Goal: Information Seeking & Learning: Find specific fact

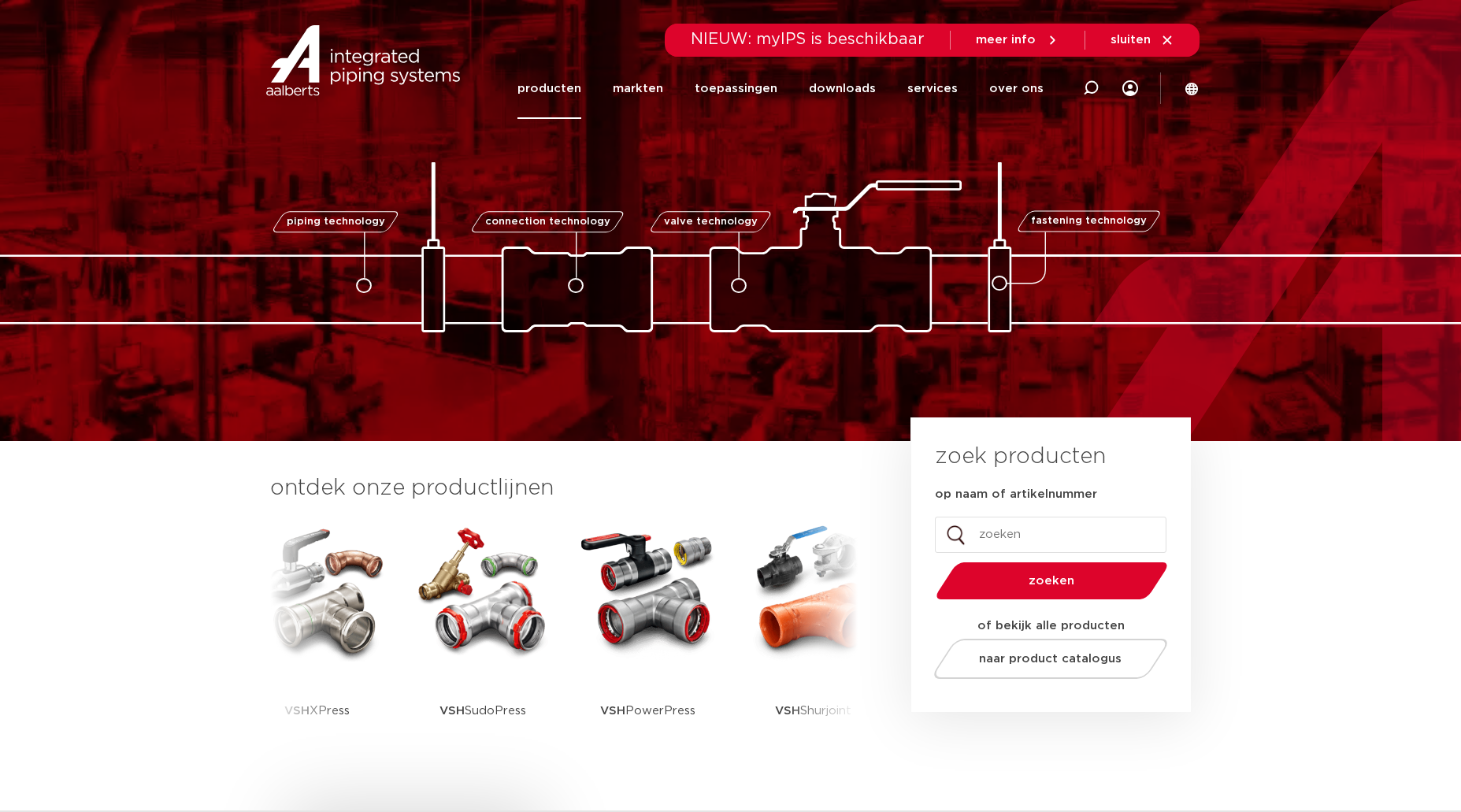
click at [575, 88] on link "producten" at bounding box center [549, 88] width 64 height 61
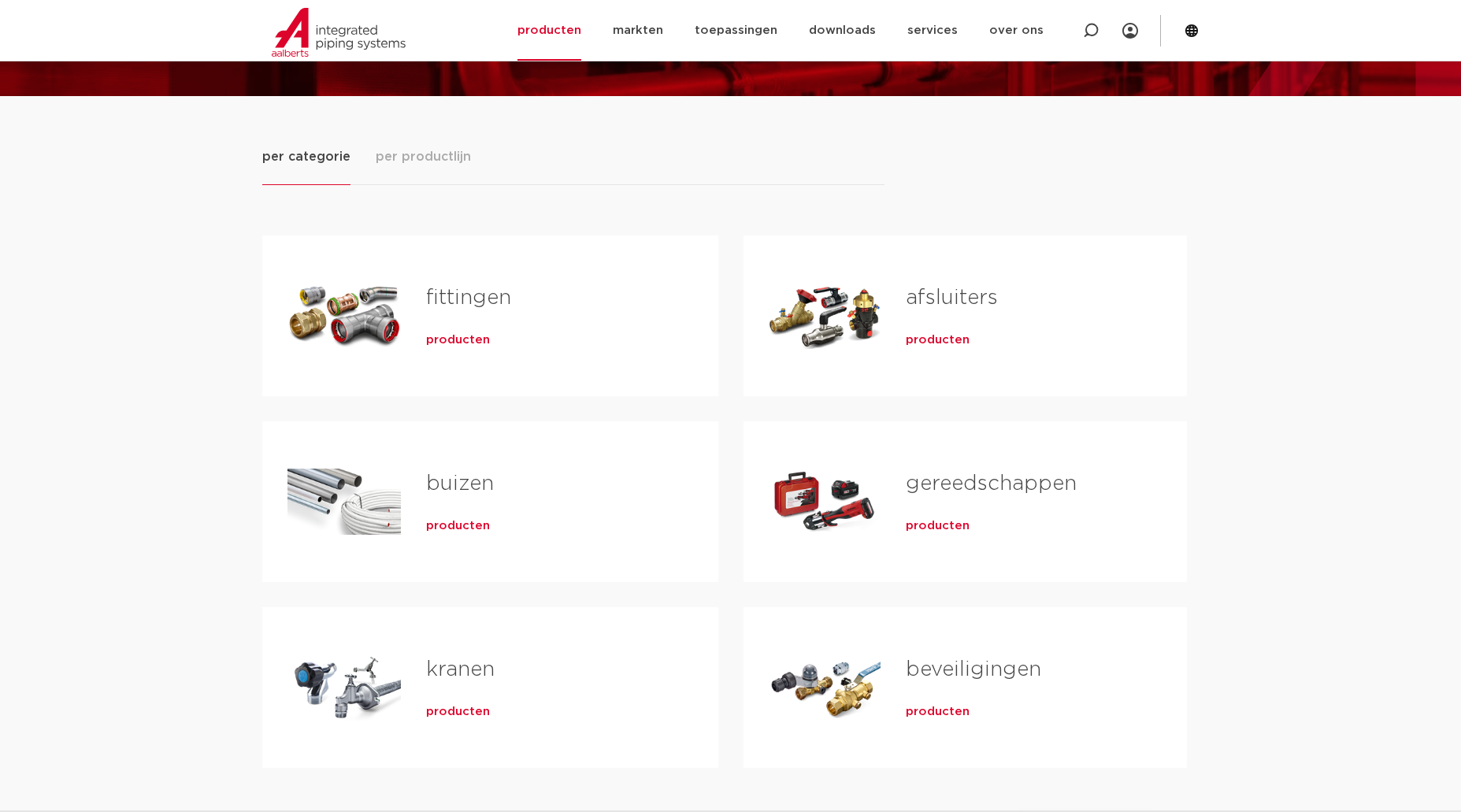
click at [452, 320] on div "fittingen producten" at bounding box center [547, 315] width 292 height 110
click at [455, 345] on span "producten" at bounding box center [458, 340] width 64 height 16
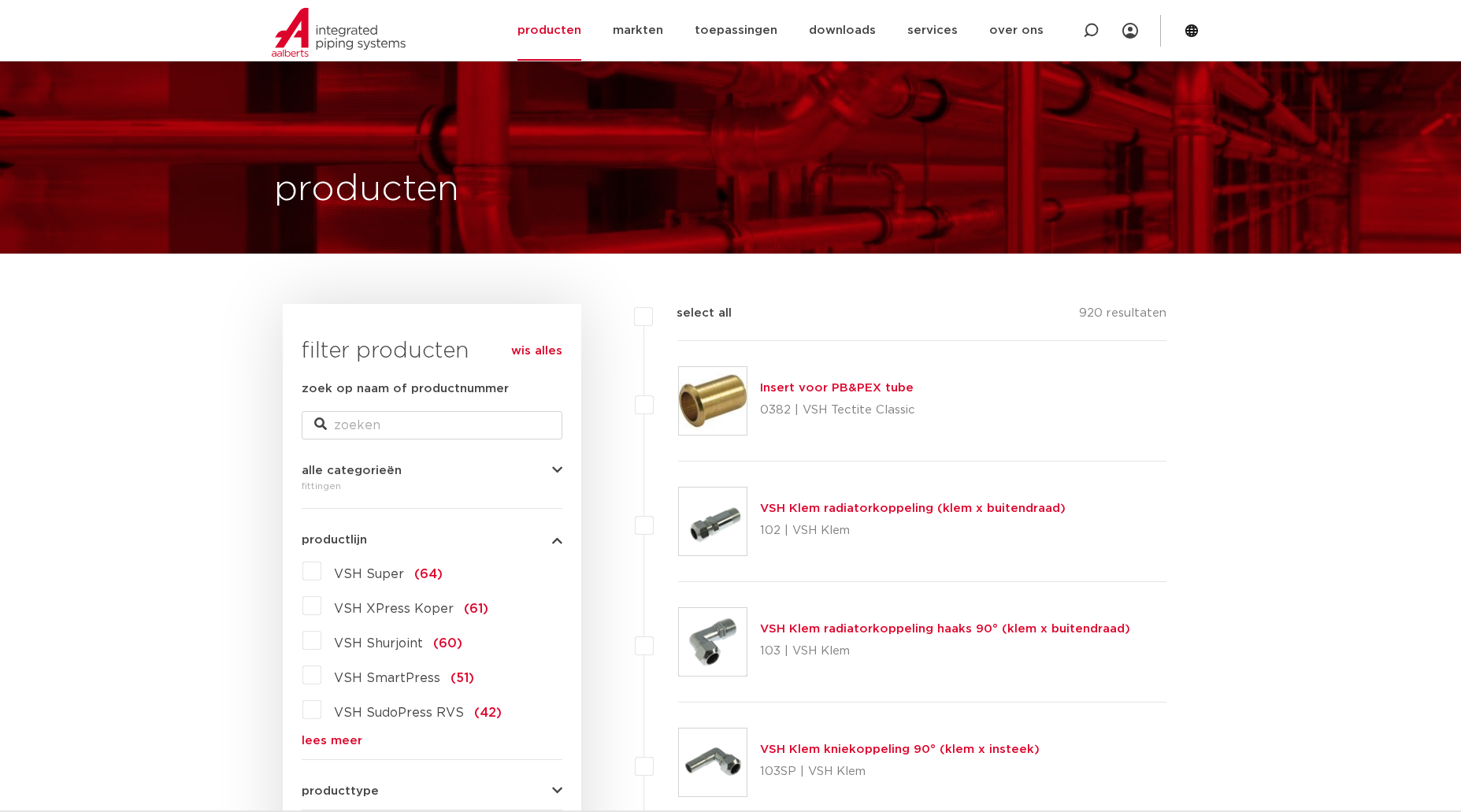
scroll to position [79, 0]
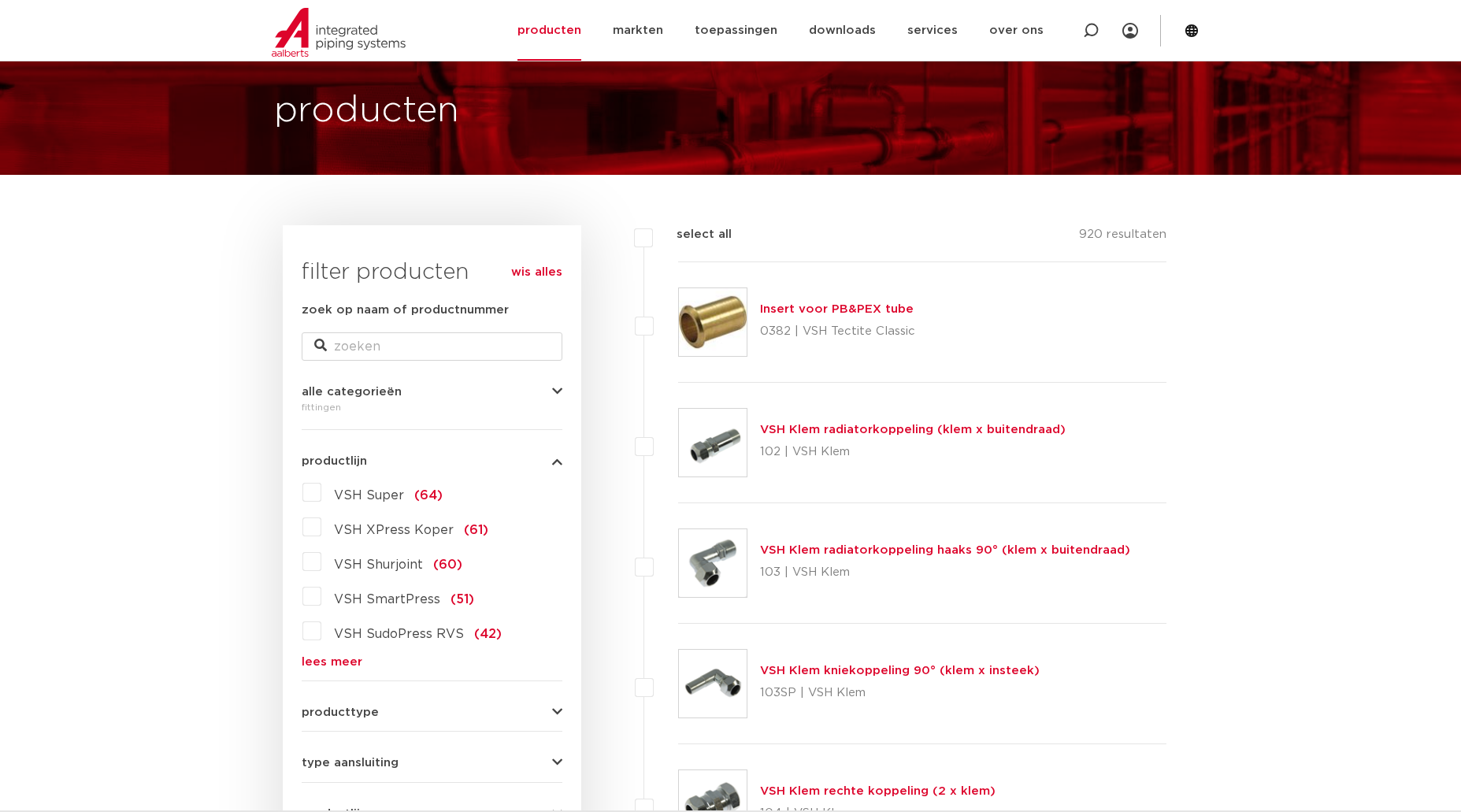
click at [321, 565] on label "VSH Shurjoint (60)" at bounding box center [391, 561] width 141 height 25
click at [0, 0] on input "VSH Shurjoint (60)" at bounding box center [0, 0] width 0 height 0
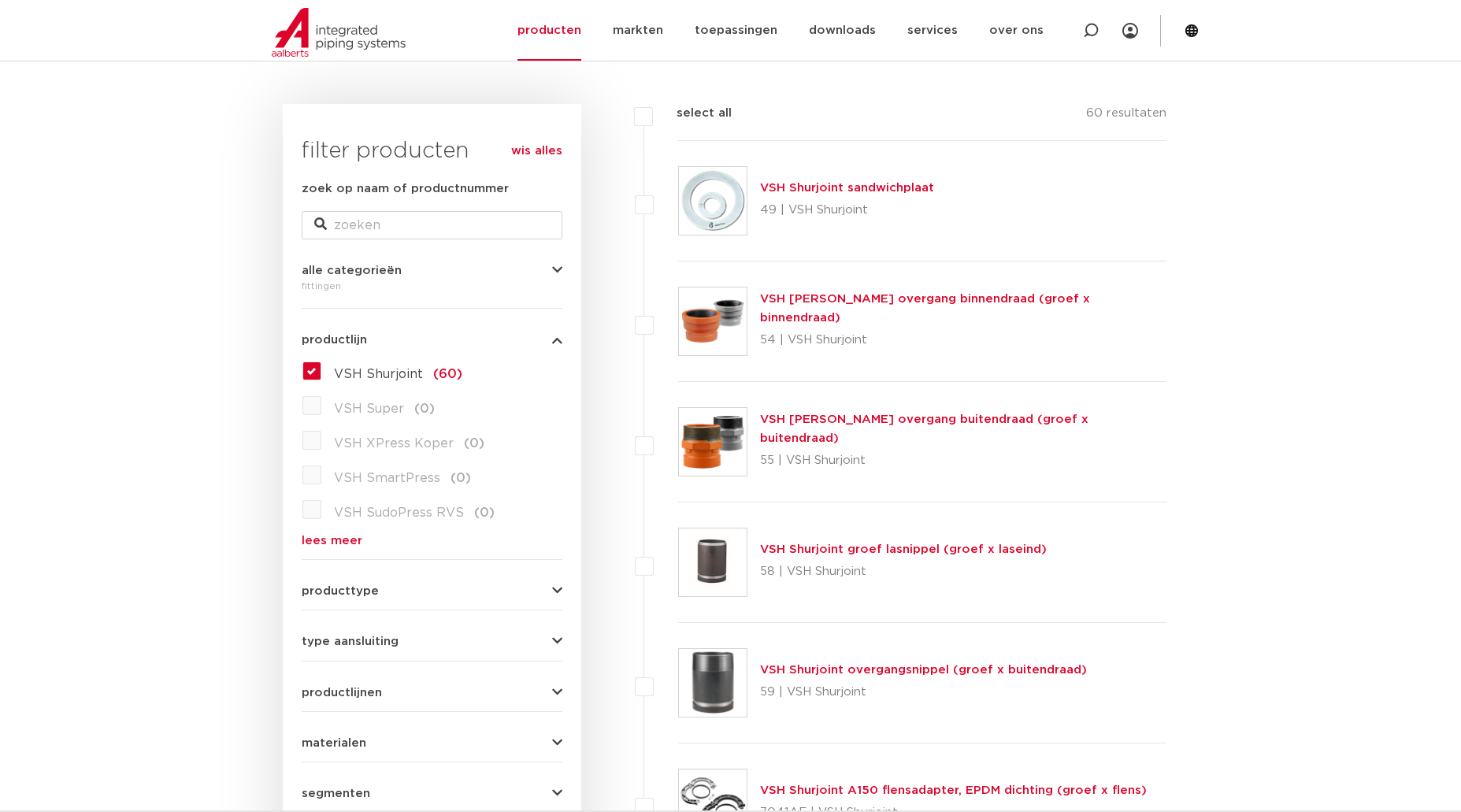
scroll to position [236, 0]
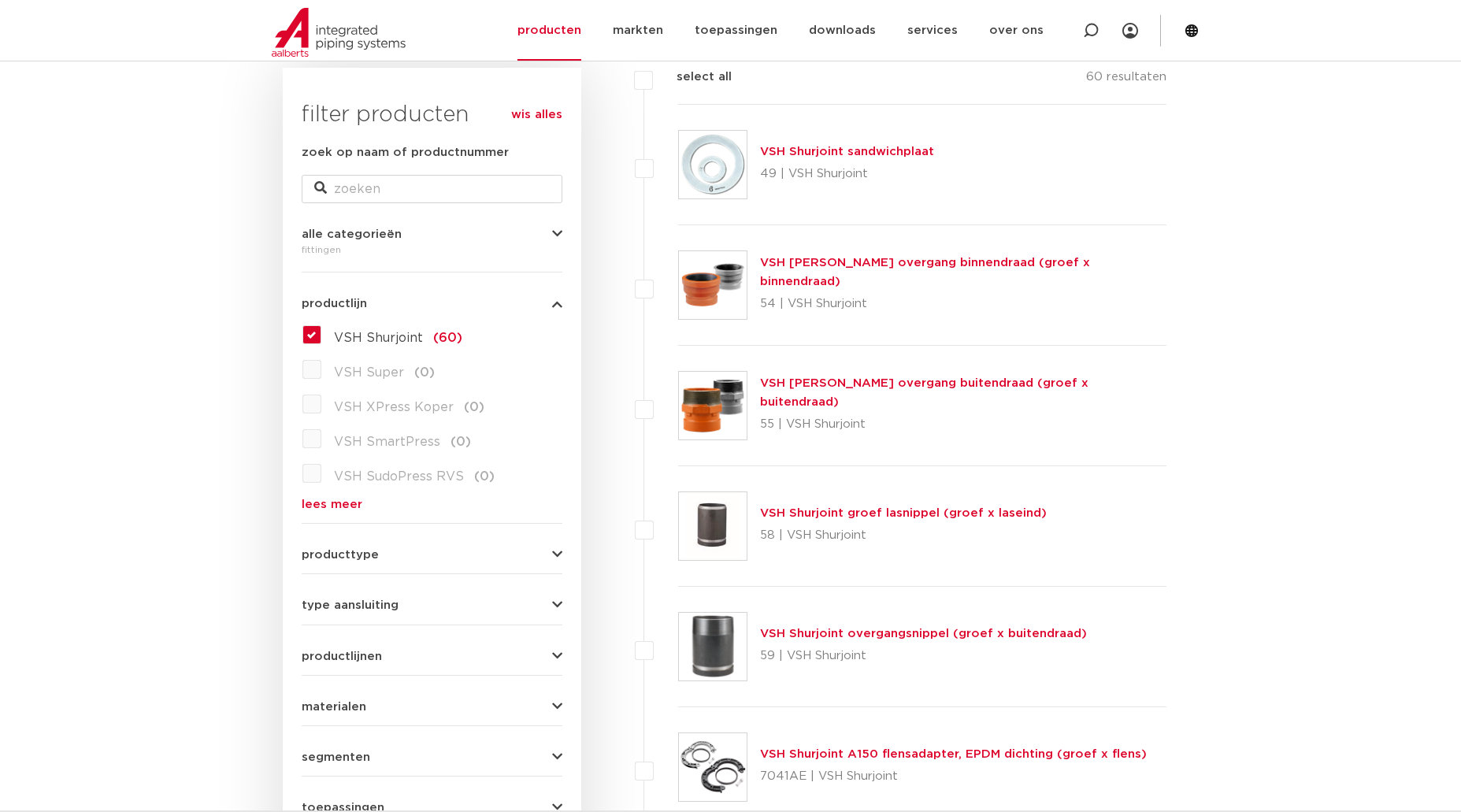
click at [926, 512] on link "VSH Shurjoint groef lasnippel (groef x laseind)" at bounding box center [903, 513] width 286 height 12
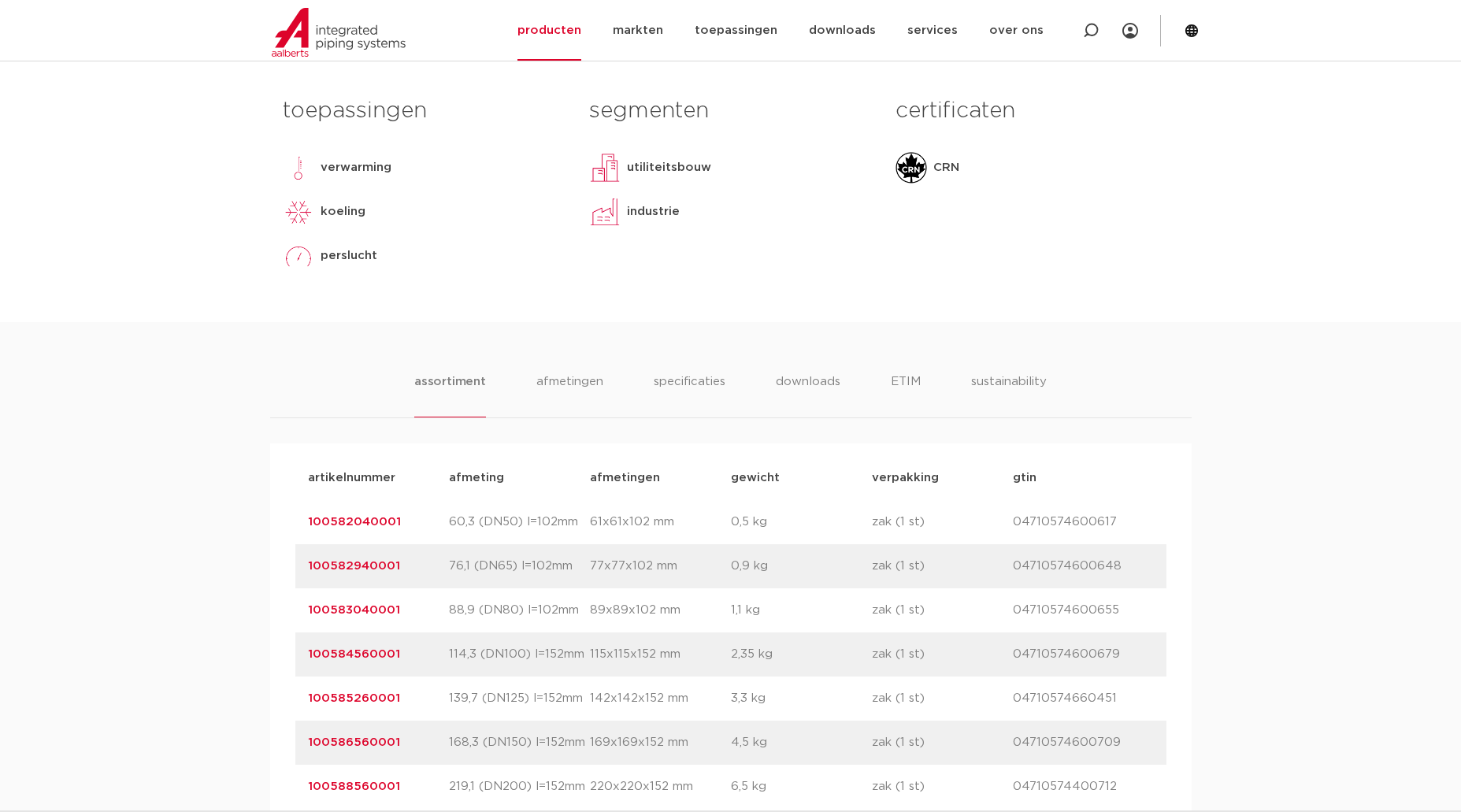
scroll to position [709, 0]
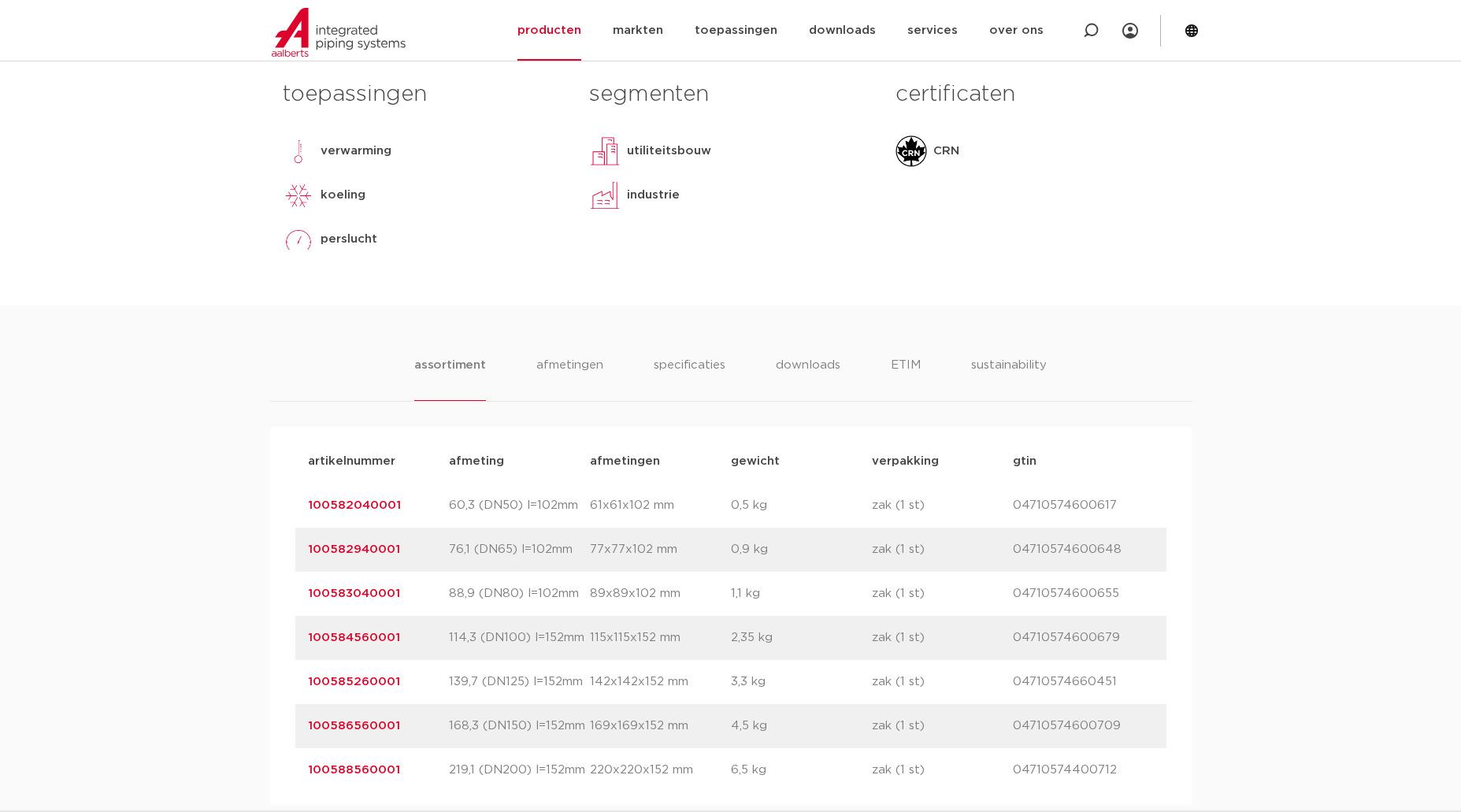
drag, startPoint x: 409, startPoint y: 595, endPoint x: 277, endPoint y: 600, distance: 132.1
click at [277, 600] on div "artikelnummer afmeting [GEOGRAPHIC_DATA] gewicht verpakking gtin artikelnummer …" at bounding box center [730, 616] width 921 height 378
copy link "100583040001"
